Goal: Task Accomplishment & Management: Manage account settings

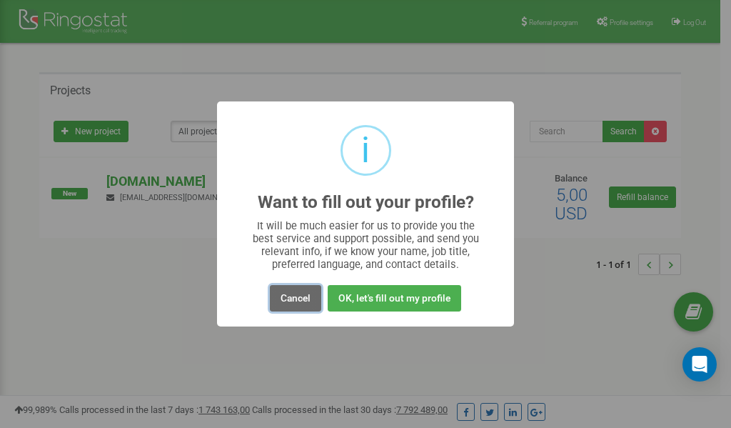
click at [296, 299] on button "Cancel" at bounding box center [295, 298] width 51 height 26
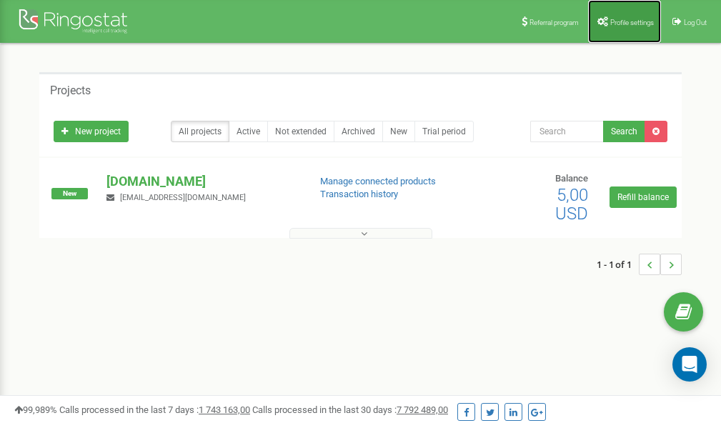
click at [626, 21] on span "Profile settings" at bounding box center [632, 23] width 44 height 8
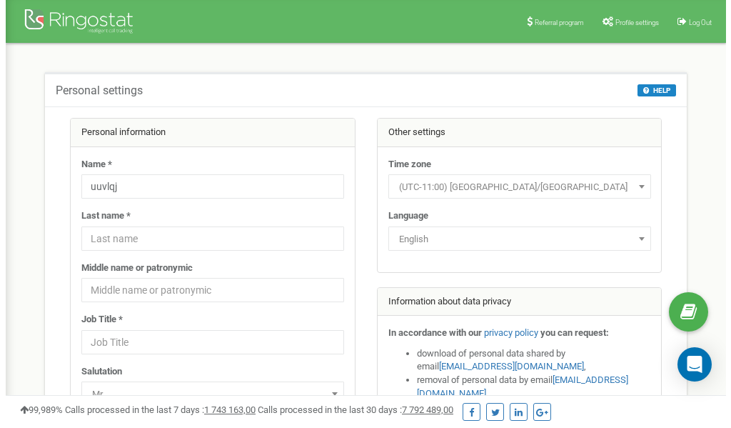
scroll to position [71, 0]
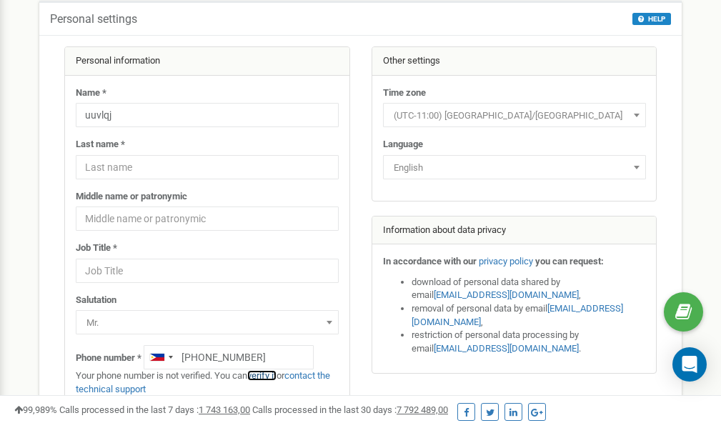
click at [270, 374] on link "verify it" at bounding box center [261, 375] width 29 height 11
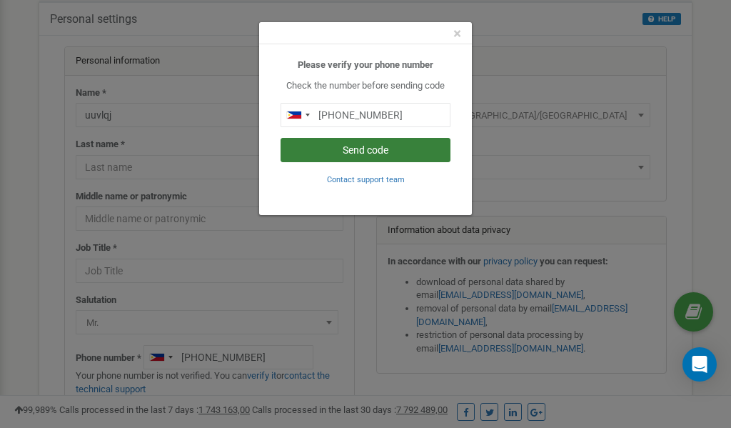
click at [371, 145] on button "Send code" at bounding box center [366, 150] width 170 height 24
